Goal: Download file/media: Obtain a digital file from the website

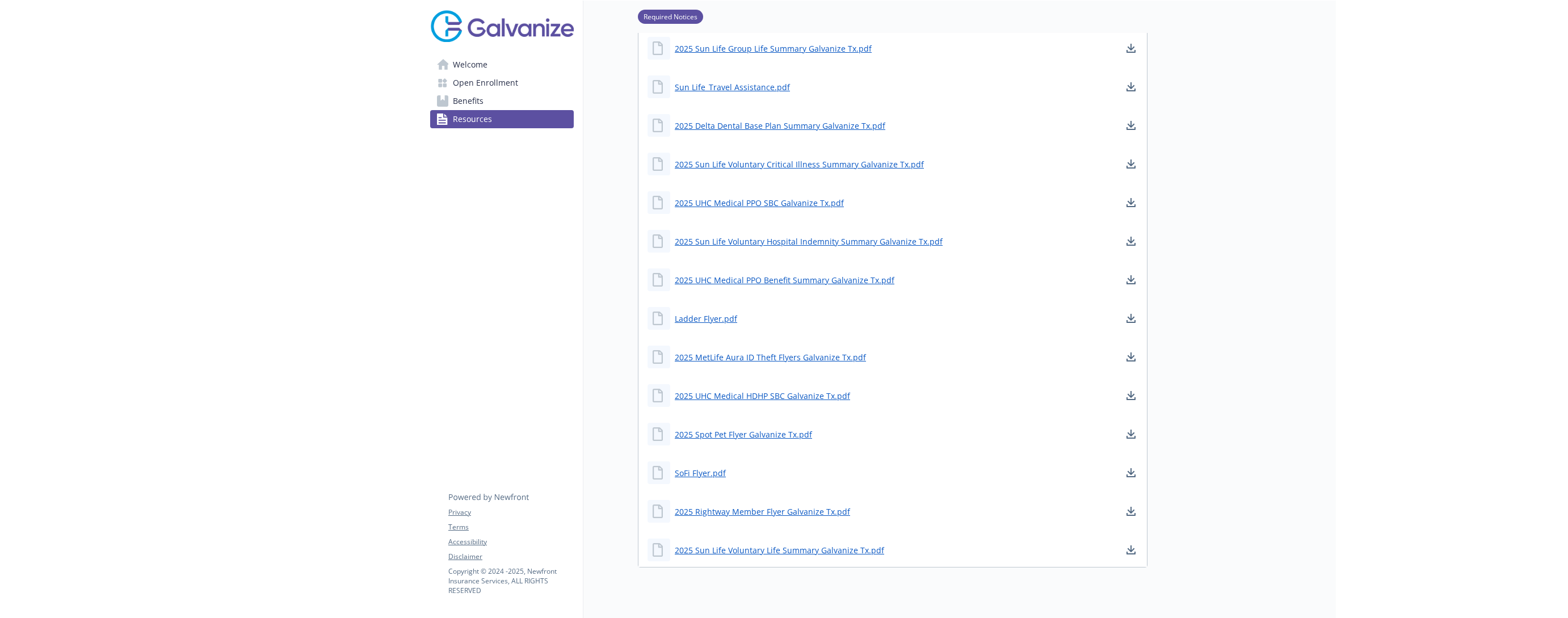
scroll to position [398, 0]
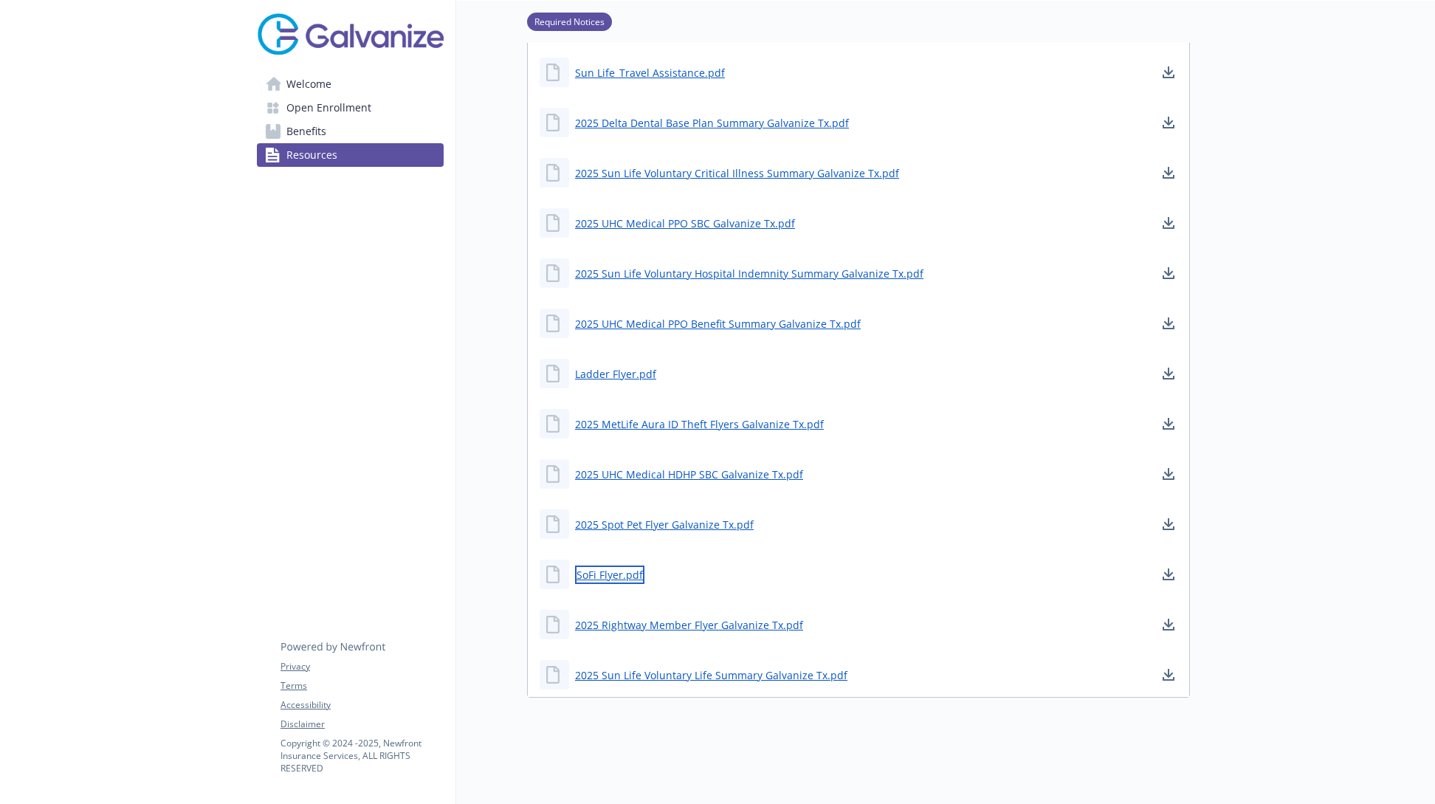
click at [608, 565] on link "SoFi Flyer.pdf" at bounding box center [609, 574] width 69 height 18
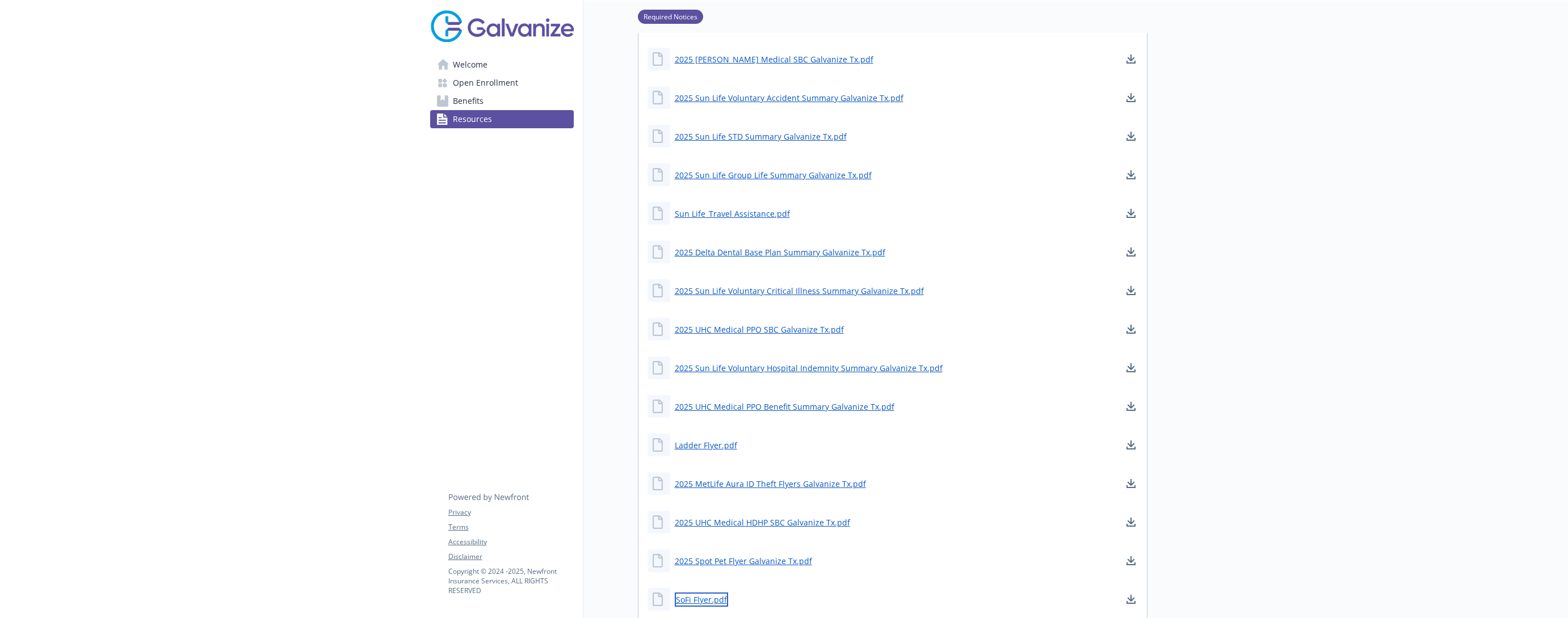
scroll to position [228, 0]
drag, startPoint x: 725, startPoint y: 448, endPoint x: 894, endPoint y: 447, distance: 169.0
click at [894, 447] on div "Ladder Flyer.pdf" at bounding box center [892, 449] width 508 height 34
click at [1102, 291] on div at bounding box center [1358, 276] width 421 height 1007
